Goal: Find specific page/section: Find specific page/section

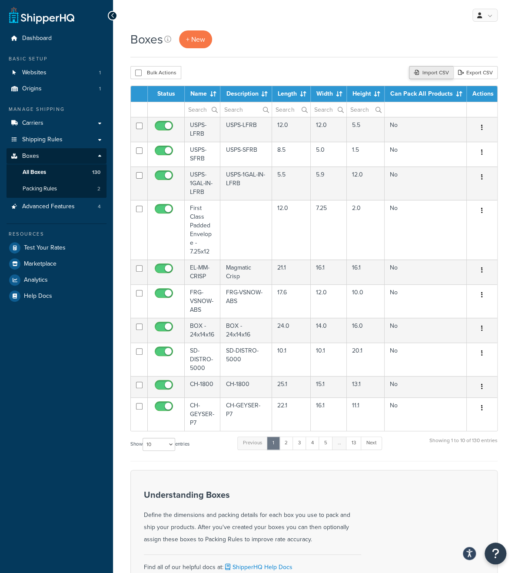
click at [429, 72] on div "Import CSV" at bounding box center [431, 72] width 44 height 13
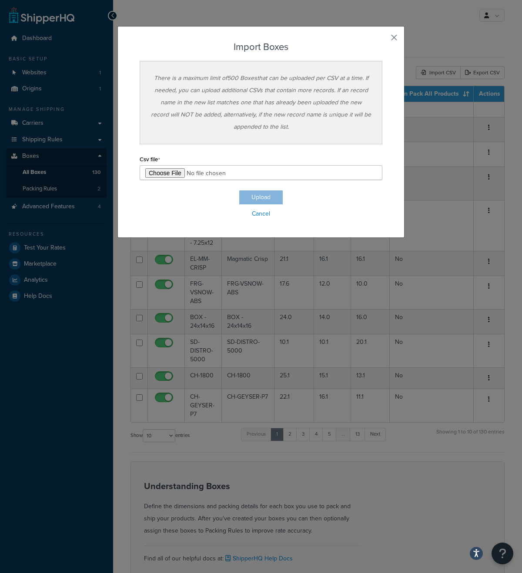
click at [382, 40] on button "button" at bounding box center [381, 41] width 2 height 2
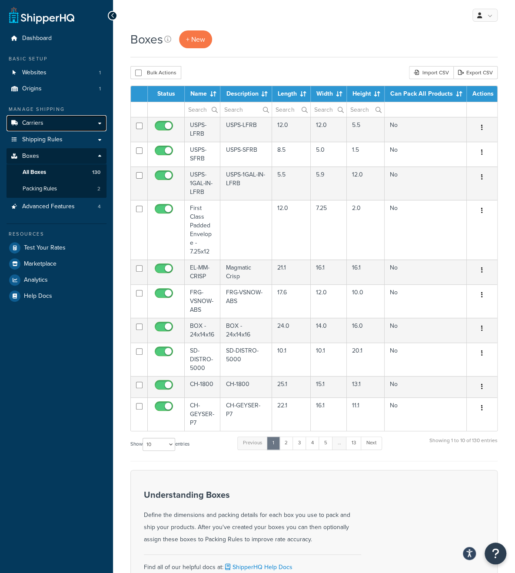
click at [35, 125] on span "Carriers" at bounding box center [32, 123] width 21 height 7
